Goal: Find specific page/section: Find specific page/section

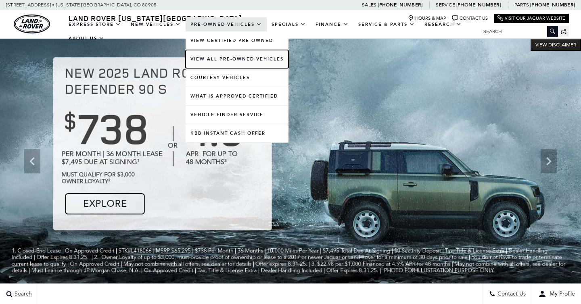
click at [209, 60] on link "View All Pre-Owned Vehicles" at bounding box center [237, 59] width 103 height 18
